Goal: Task Accomplishment & Management: Use online tool/utility

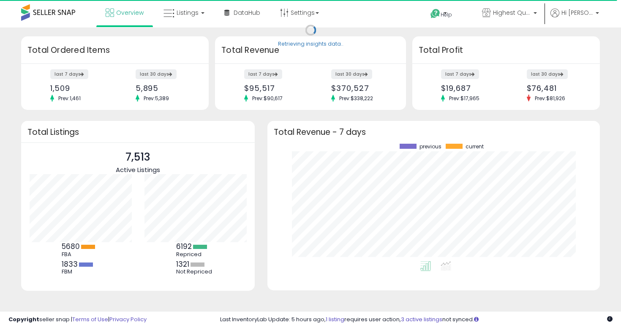
scroll to position [117, 316]
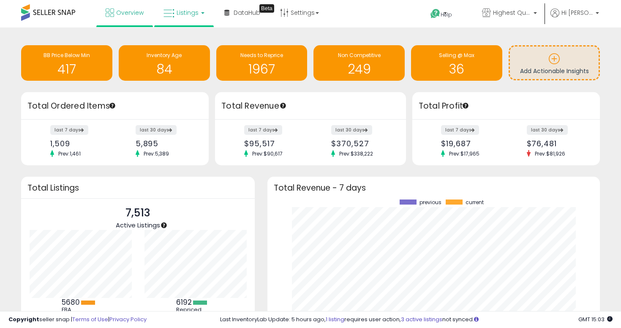
click at [192, 12] on span "Listings" at bounding box center [188, 12] width 22 height 8
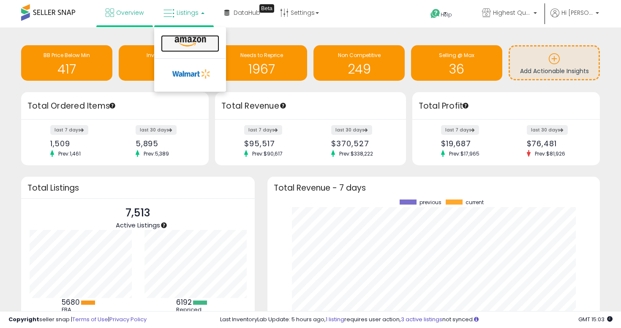
click at [193, 43] on icon at bounding box center [190, 41] width 37 height 11
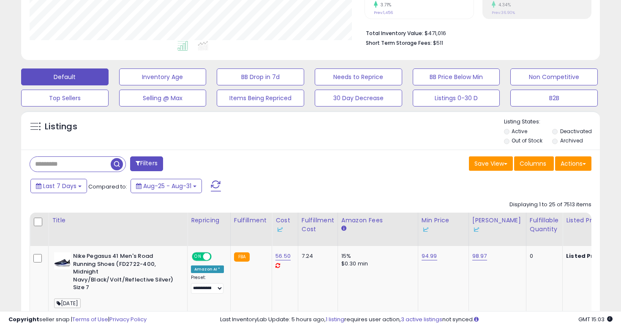
scroll to position [125, 0]
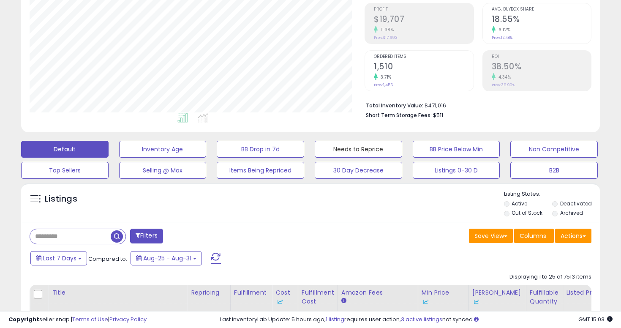
click at [360, 147] on button "Needs to Reprice" at bounding box center [358, 149] width 87 height 17
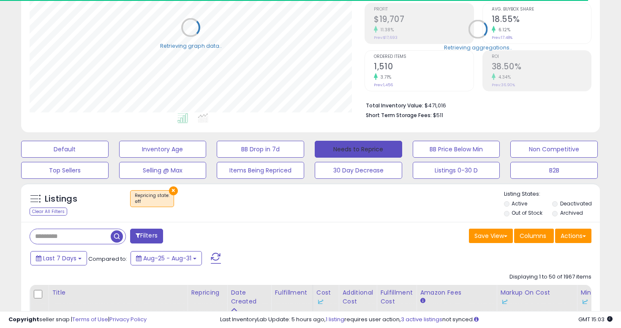
select select "**"
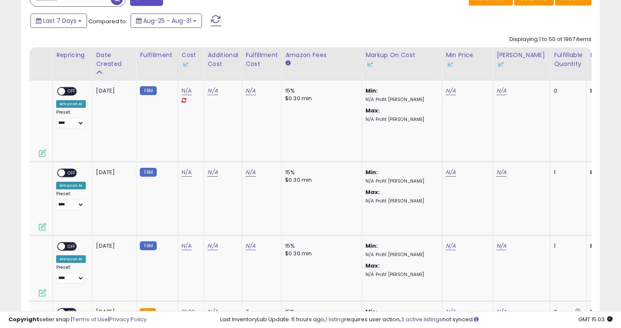
scroll to position [341, 0]
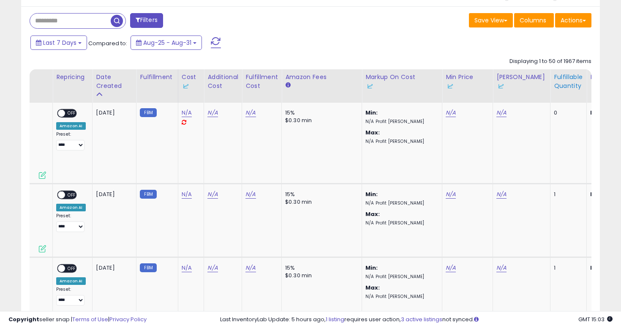
click at [554, 89] on div "Fulfillable Quantity" at bounding box center [568, 82] width 29 height 18
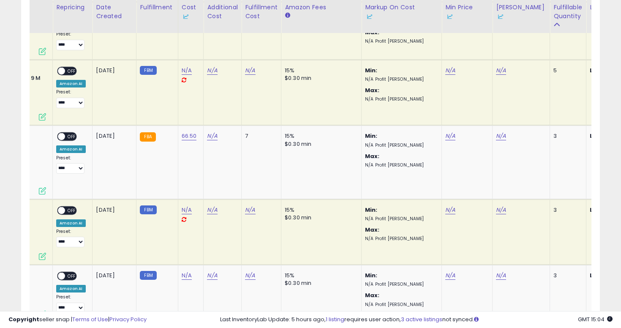
scroll to position [0, 0]
